Goal: Information Seeking & Learning: Compare options

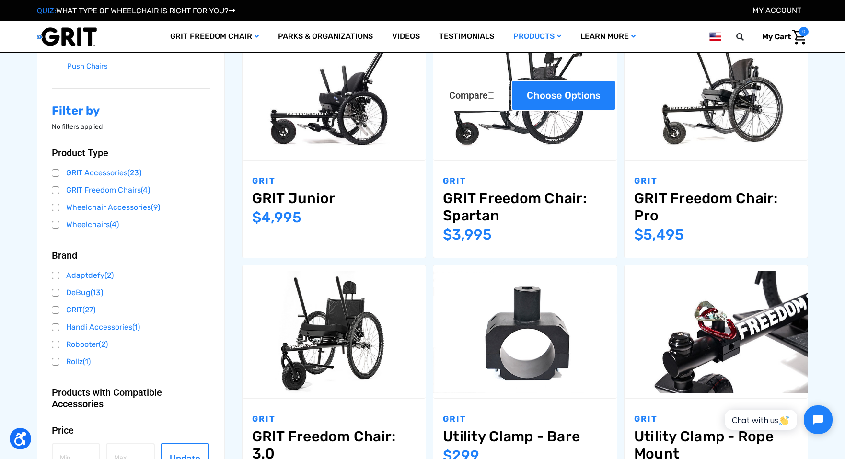
scroll to position [287, 0]
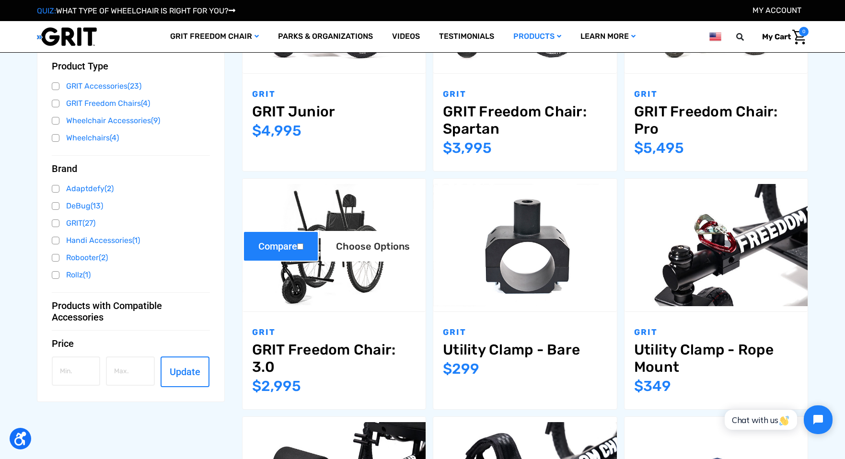
click at [303, 243] on input "Compare" at bounding box center [300, 246] width 6 height 6
checkbox input "true"
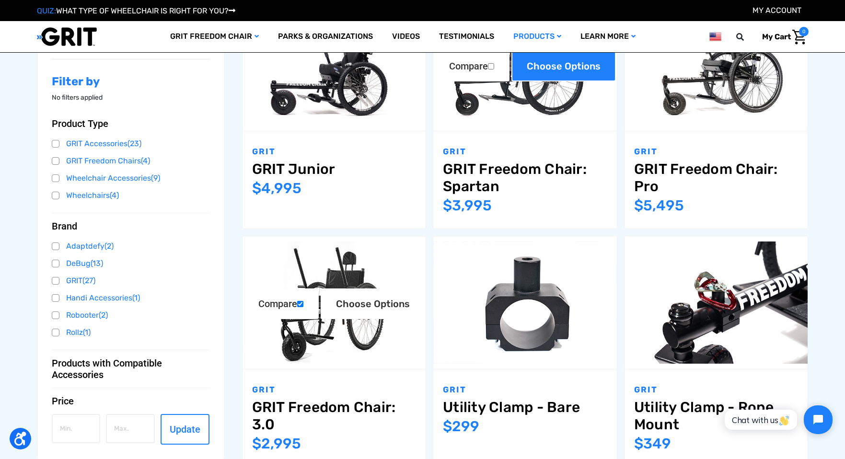
scroll to position [143, 0]
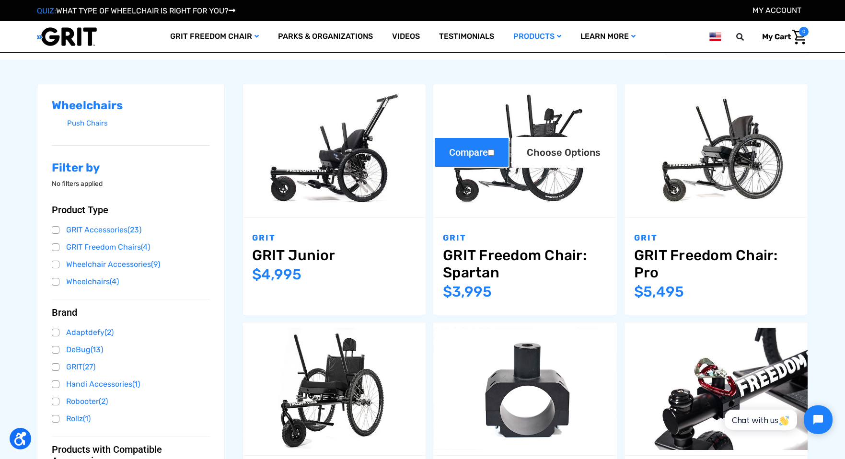
click at [509, 137] on label "Compare" at bounding box center [472, 152] width 76 height 31
click at [494, 150] on input "Compare" at bounding box center [491, 153] width 6 height 6
checkbox input "true"
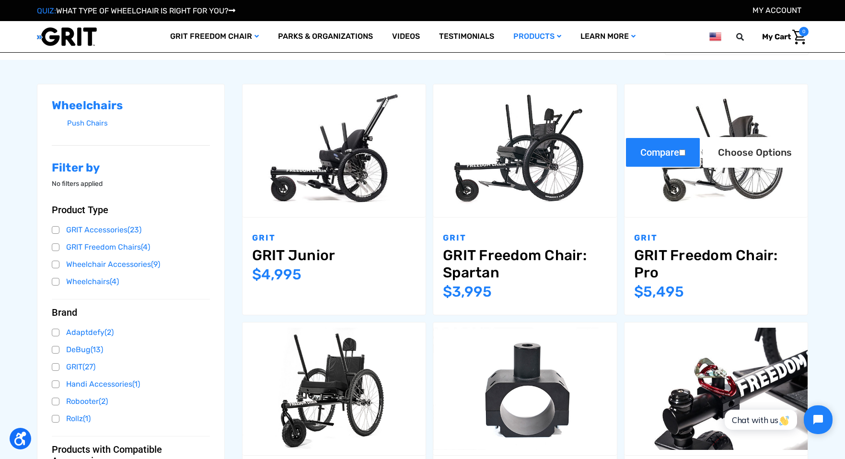
click at [701, 137] on label "Compare" at bounding box center [663, 152] width 76 height 31
click at [685, 150] on input "Compare" at bounding box center [682, 153] width 6 height 6
checkbox input "true"
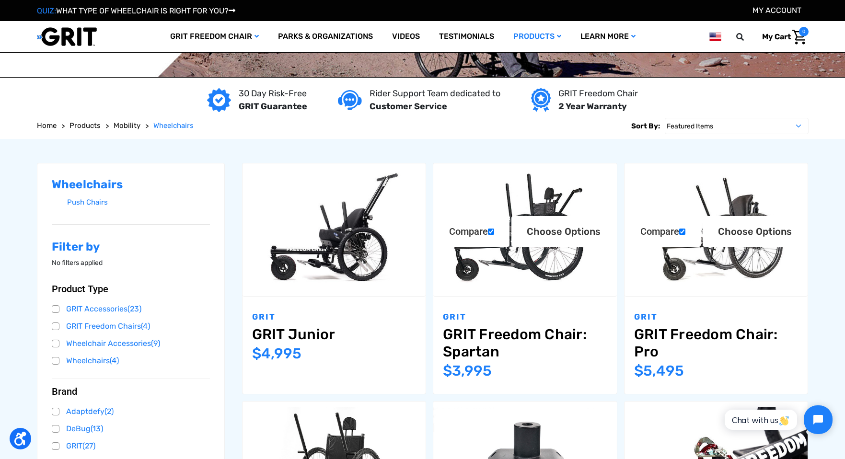
scroll to position [47, 0]
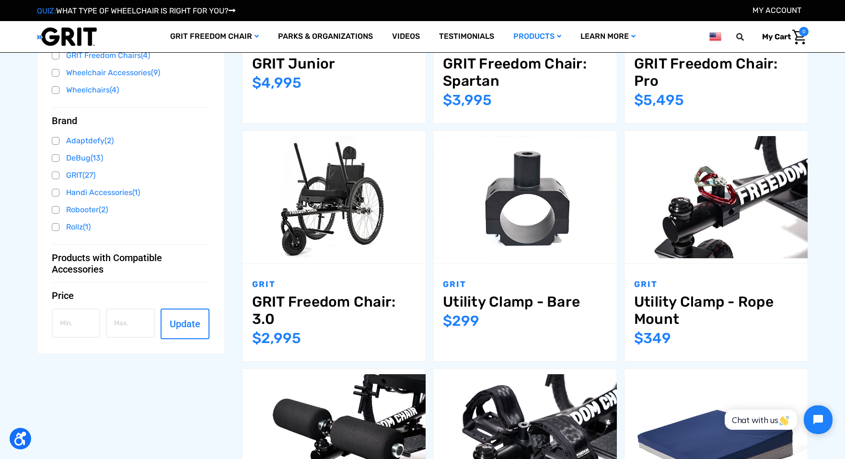
scroll to position [526, 0]
